Goal: Task Accomplishment & Management: Use online tool/utility

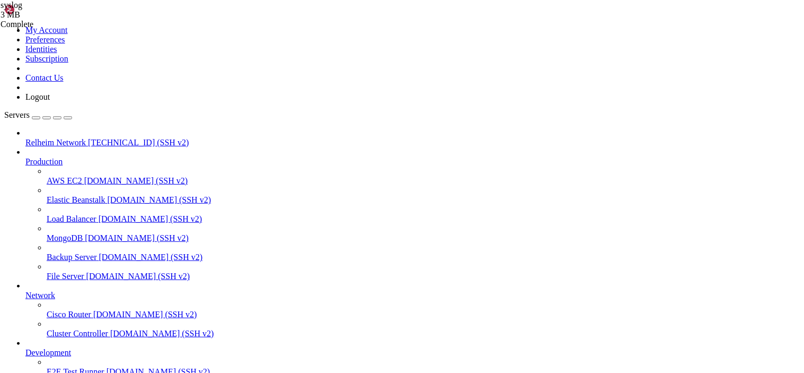
scroll to position [1618434, 0]
copy div "-o does nothing -x does nothing -d alias of -[PERSON_NAME], --help display this…"
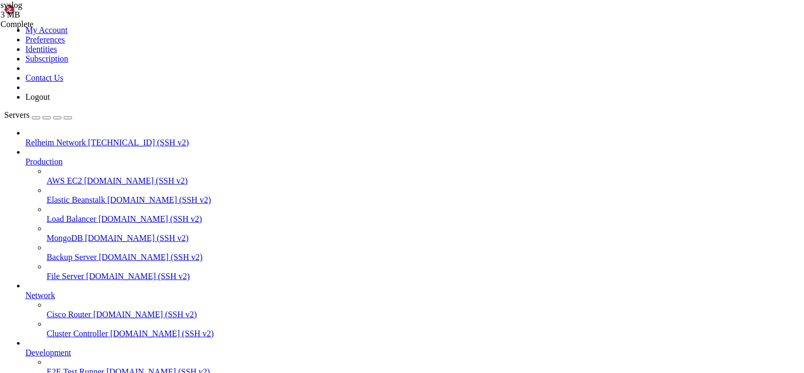
drag, startPoint x: 10, startPoint y: 1097, endPoint x: 186, endPoint y: 1176, distance: 193.4
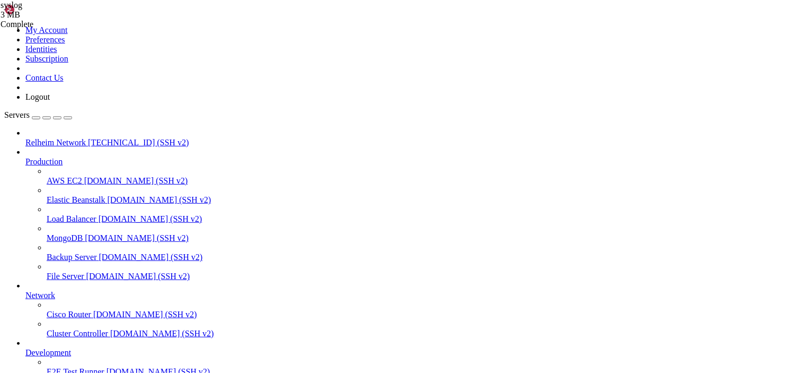
drag, startPoint x: 16, startPoint y: 1096, endPoint x: 423, endPoint y: 1215, distance: 423.5
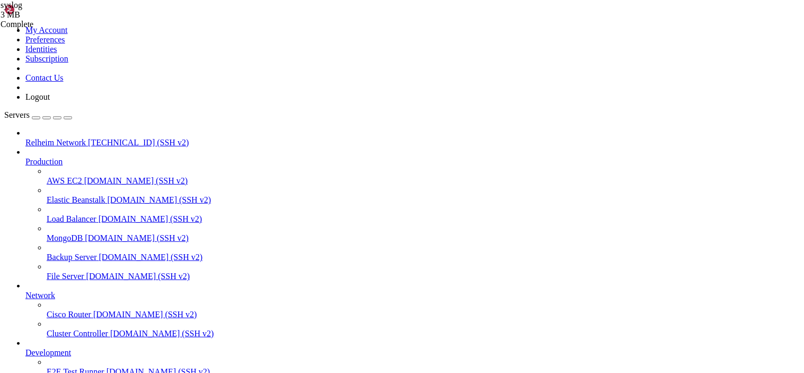
drag, startPoint x: 268, startPoint y: 1096, endPoint x: 11, endPoint y: 1034, distance: 263.9
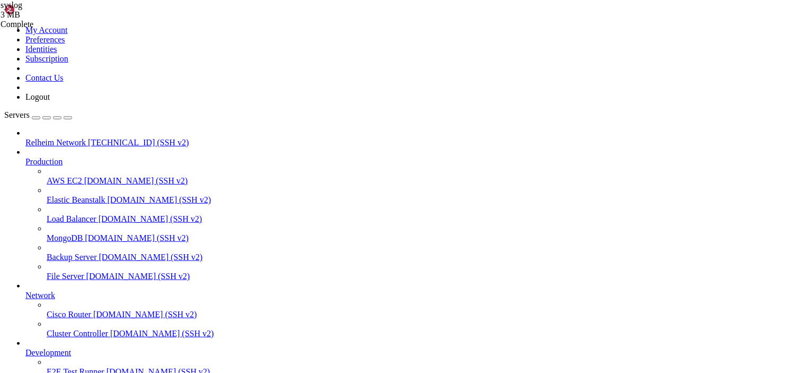
drag, startPoint x: 285, startPoint y: 363, endPoint x: 271, endPoint y: 359, distance: 14.8
drag, startPoint x: 273, startPoint y: 1339, endPoint x: 61, endPoint y: 1222, distance: 241.6
drag, startPoint x: 157, startPoint y: 1273, endPoint x: 16, endPoint y: 1093, distance: 228.9
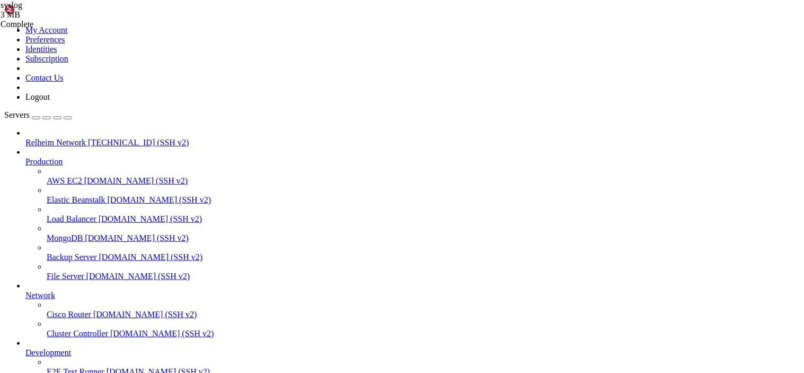
scroll to position [1624139, 0]
